Goal: Complete application form

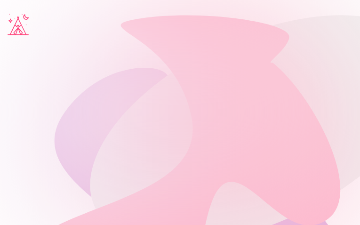
type input "**********"
type input "********"
type input "**********"
